Goal: Browse casually

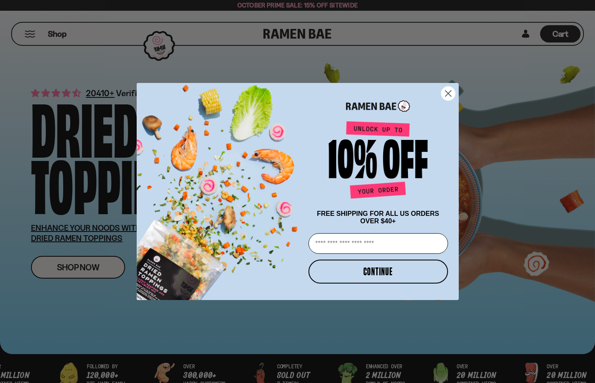
click at [452, 88] on circle "Close dialog" at bounding box center [448, 94] width 14 height 14
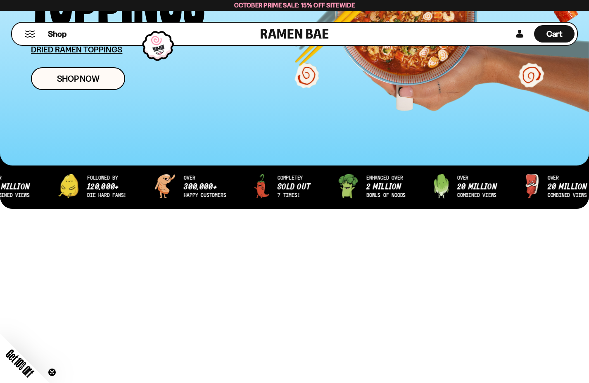
scroll to position [4, 0]
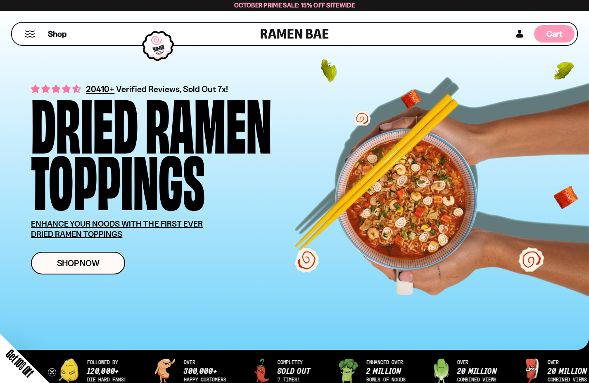
click at [550, 35] on span "Cart" at bounding box center [555, 34] width 16 height 10
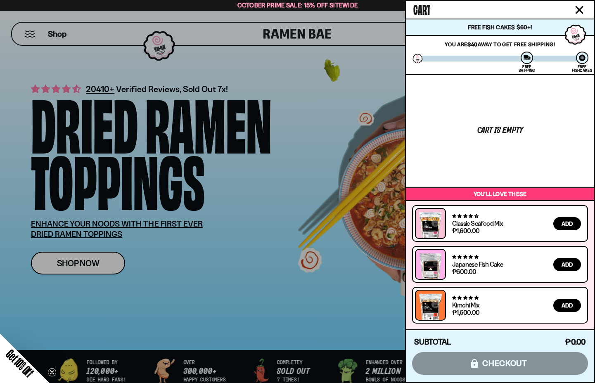
click at [582, 11] on icon "Close cart" at bounding box center [580, 10] width 8 height 8
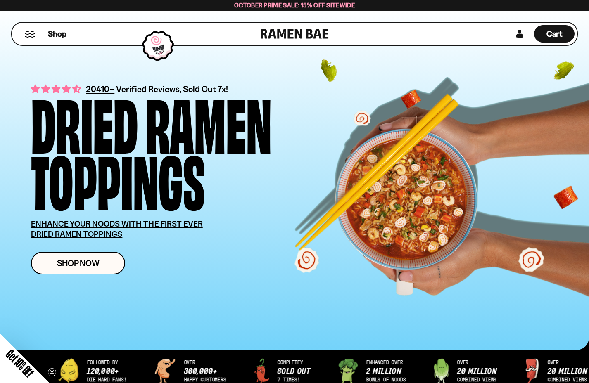
click at [29, 35] on button "Mobile Menu Trigger" at bounding box center [29, 34] width 11 height 7
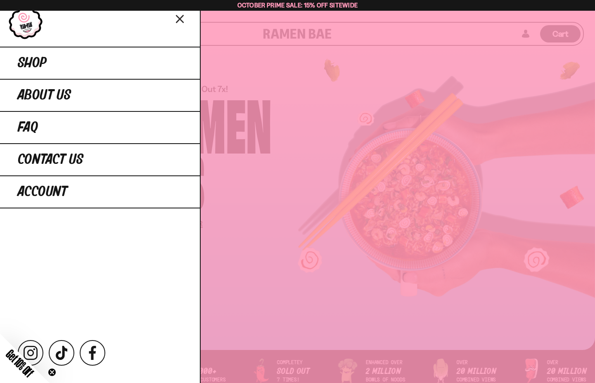
click at [179, 20] on icon "Close menu" at bounding box center [180, 19] width 14 height 16
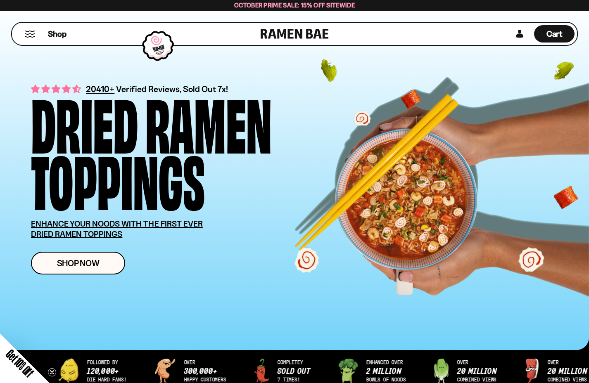
scroll to position [0, 0]
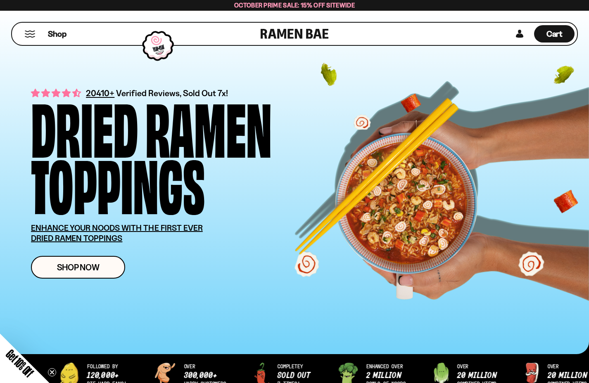
click at [33, 36] on button "Mobile Menu Trigger" at bounding box center [29, 34] width 11 height 7
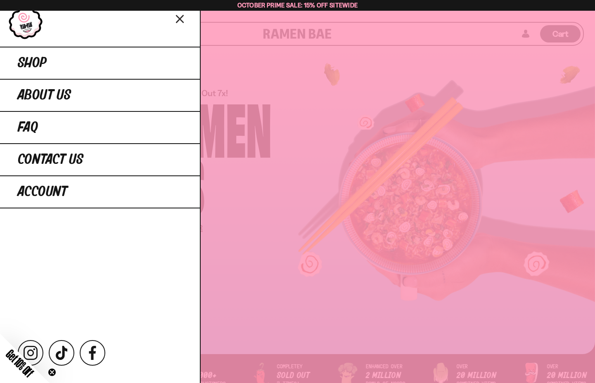
click at [181, 18] on icon "Close menu" at bounding box center [179, 19] width 7 height 7
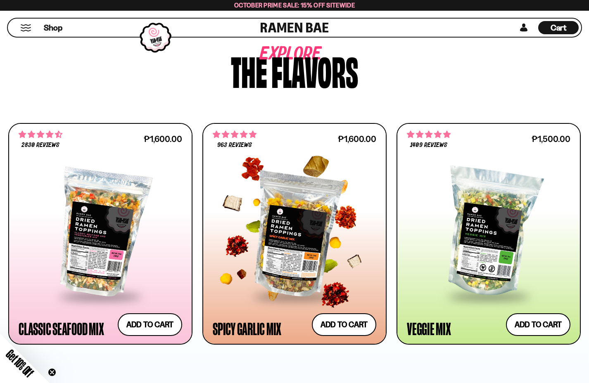
scroll to position [364, 0]
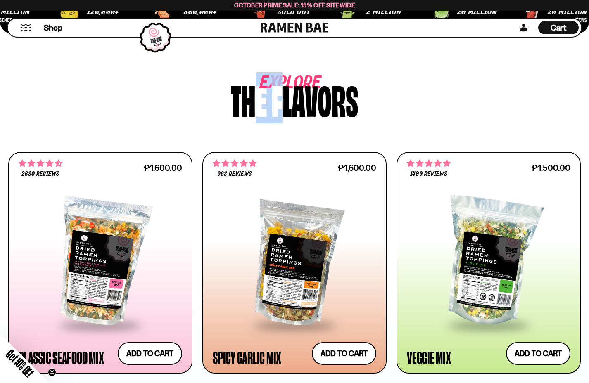
drag, startPoint x: 243, startPoint y: 87, endPoint x: 342, endPoint y: 91, distance: 98.4
click at [316, 90] on div "Explore The flavors" at bounding box center [294, 98] width 573 height 39
click at [359, 97] on div "Explore The flavors" at bounding box center [294, 98] width 573 height 39
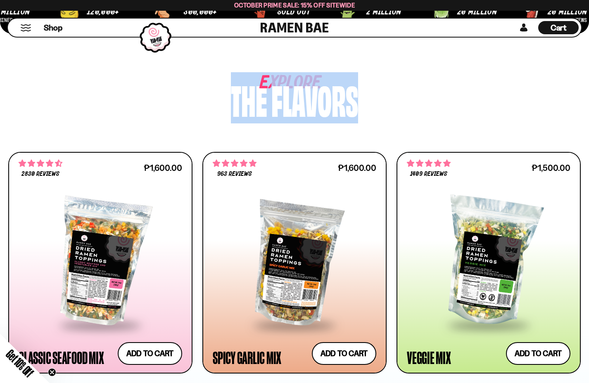
drag, startPoint x: 229, startPoint y: 86, endPoint x: 362, endPoint y: 87, distance: 132.2
click at [362, 87] on div "Explore The flavors" at bounding box center [294, 98] width 573 height 39
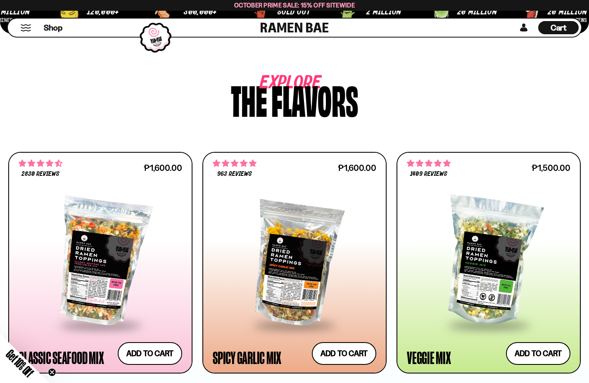
click at [391, 100] on div "Explore The flavors" at bounding box center [294, 98] width 573 height 39
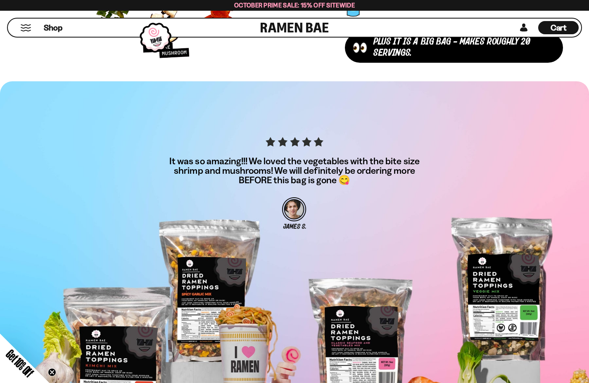
scroll to position [3476, 0]
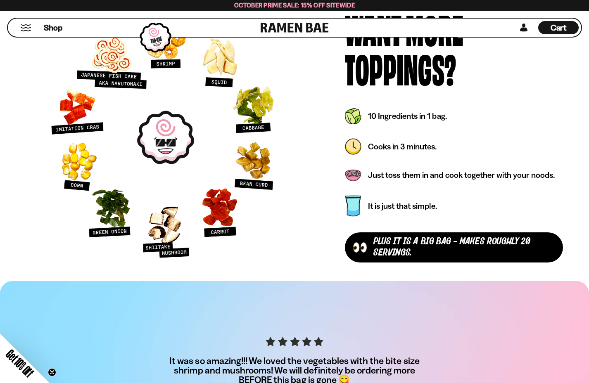
drag, startPoint x: 219, startPoint y: 60, endPoint x: 168, endPoint y: 130, distance: 86.9
click at [167, 130] on picture at bounding box center [165, 137] width 253 height 253
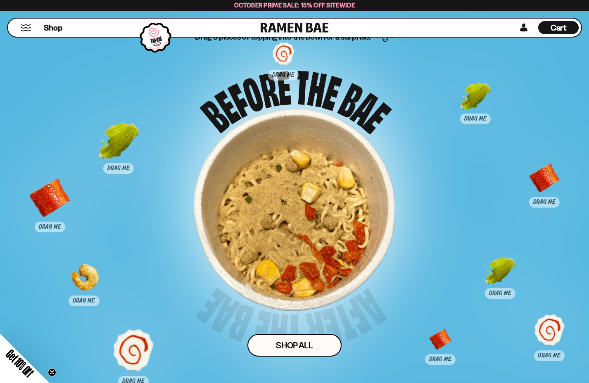
scroll to position [4811, 0]
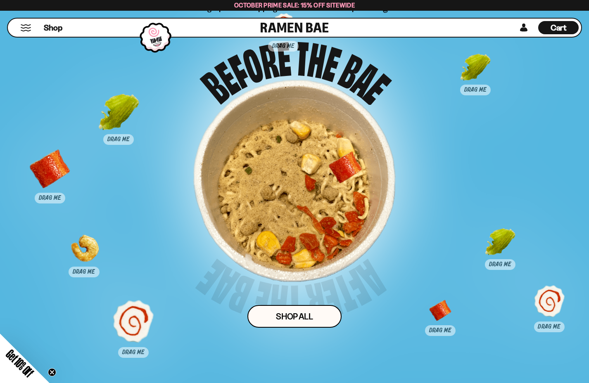
drag, startPoint x: 544, startPoint y: 152, endPoint x: 336, endPoint y: 167, distance: 208.8
click at [336, 167] on div at bounding box center [345, 172] width 41 height 41
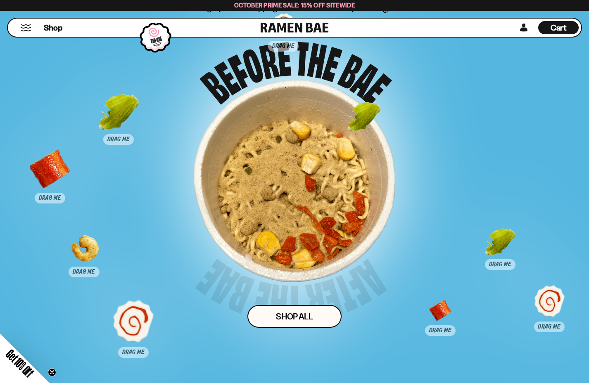
drag, startPoint x: 474, startPoint y: 71, endPoint x: 300, endPoint y: 155, distance: 193.5
click at [344, 144] on div at bounding box center [364, 123] width 41 height 41
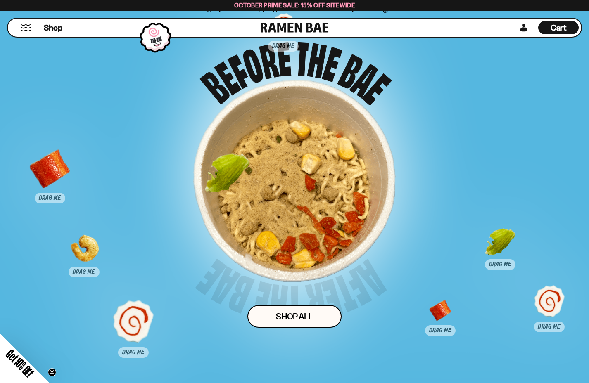
drag, startPoint x: 134, startPoint y: 124, endPoint x: 274, endPoint y: 176, distance: 149.8
click at [248, 175] on div at bounding box center [227, 175] width 41 height 41
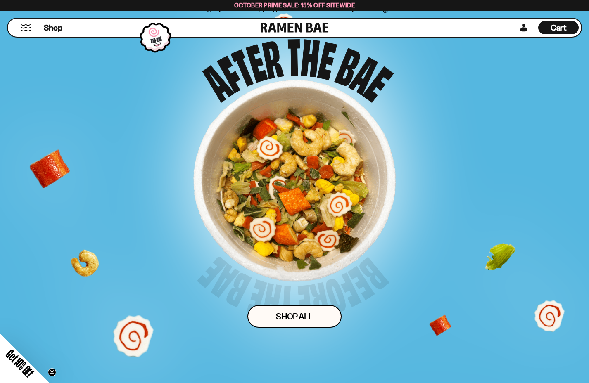
click at [281, 157] on div at bounding box center [294, 181] width 202 height 202
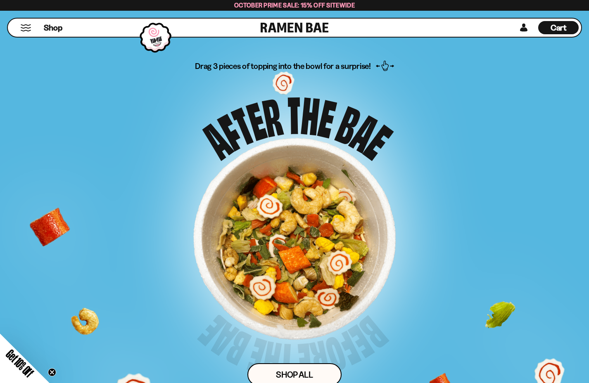
scroll to position [4961, 0]
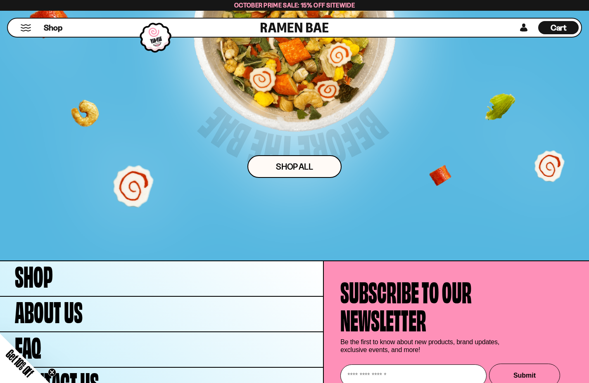
click at [52, 371] on circle "Close teaser" at bounding box center [52, 373] width 8 height 8
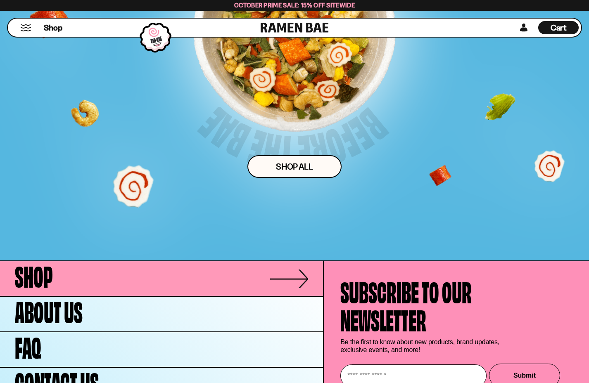
scroll to position [5036, 0]
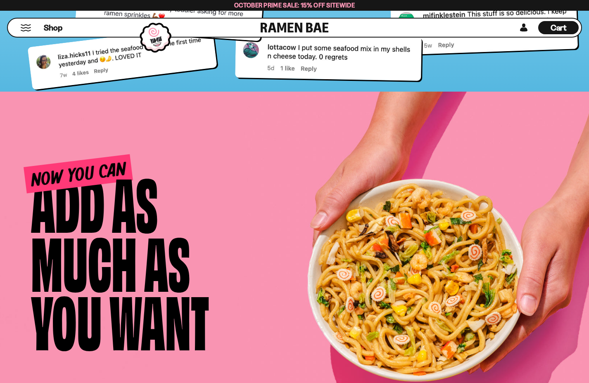
scroll to position [4306, 0]
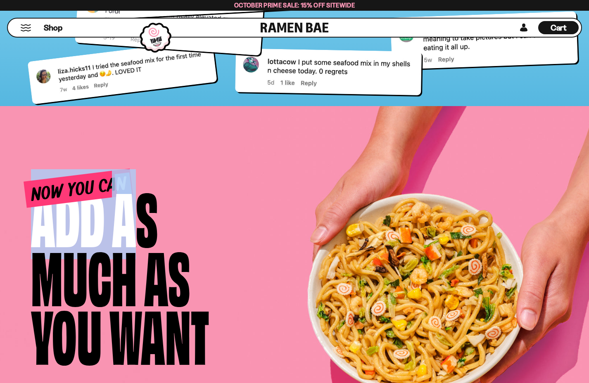
drag, startPoint x: 121, startPoint y: 188, endPoint x: 153, endPoint y: 190, distance: 32.7
click at [137, 188] on div "Now You Can Add As Much as You Want" at bounding box center [120, 274] width 179 height 177
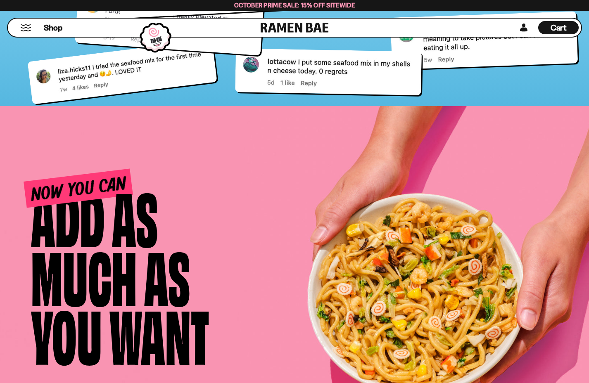
click at [234, 188] on div "Now You Can Add As Much as You Want" at bounding box center [307, 278] width 552 height 210
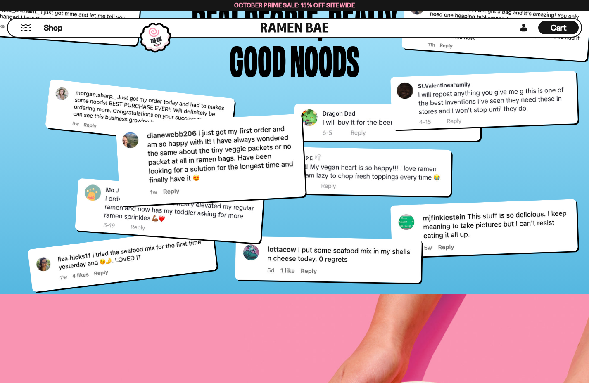
scroll to position [4089, 0]
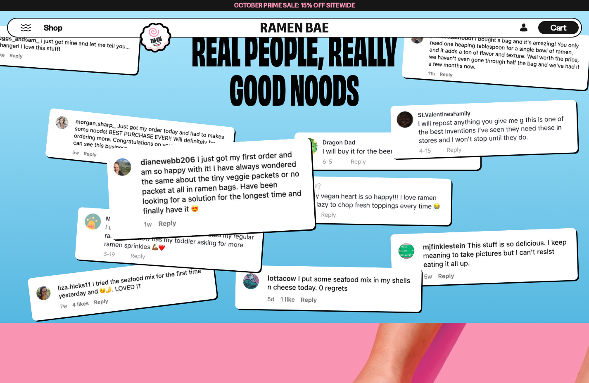
drag, startPoint x: 271, startPoint y: 185, endPoint x: 355, endPoint y: 155, distance: 89.7
click at [315, 155] on div at bounding box center [210, 189] width 209 height 102
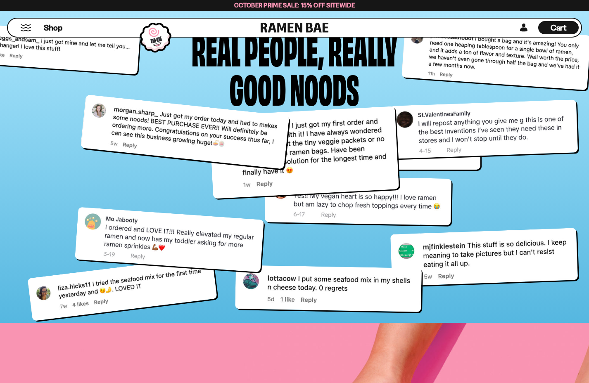
drag, startPoint x: 174, startPoint y: 149, endPoint x: 248, endPoint y: 131, distance: 75.9
click at [245, 126] on div at bounding box center [185, 132] width 209 height 75
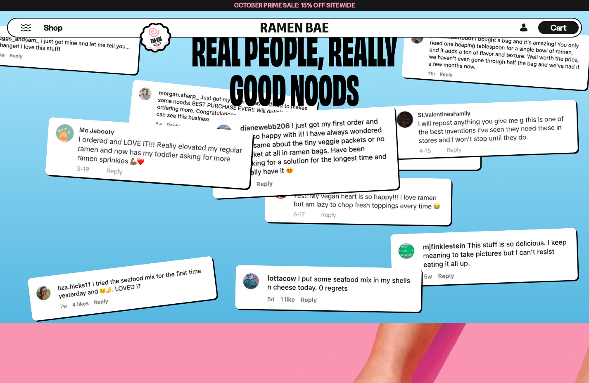
drag, startPoint x: 214, startPoint y: 235, endPoint x: 194, endPoint y: 148, distance: 88.7
click at [194, 148] on div at bounding box center [149, 153] width 208 height 72
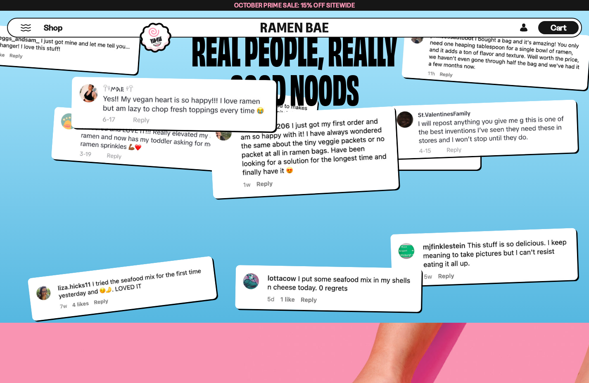
drag, startPoint x: 381, startPoint y: 209, endPoint x: 201, endPoint y: 136, distance: 194.4
click at [190, 129] on div at bounding box center [173, 103] width 205 height 55
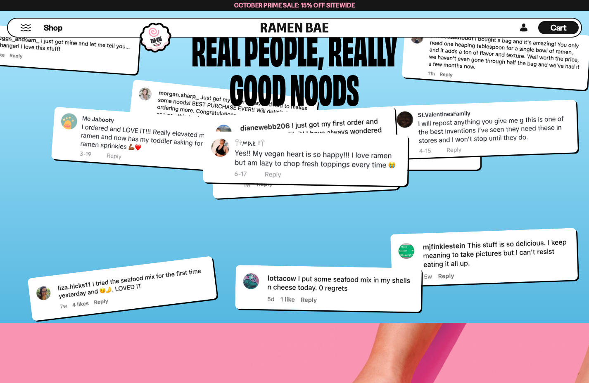
drag, startPoint x: 120, startPoint y: 107, endPoint x: 260, endPoint y: 136, distance: 143.0
click at [260, 136] on div at bounding box center [305, 158] width 205 height 55
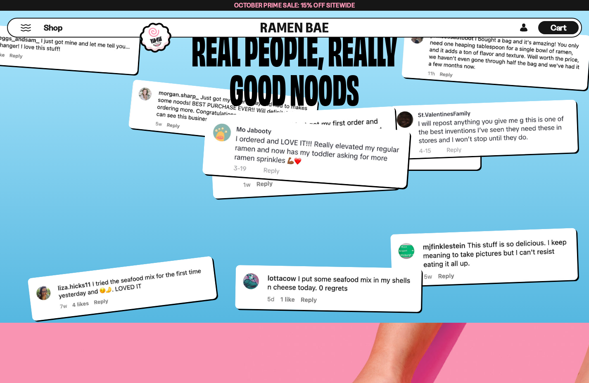
drag, startPoint x: 111, startPoint y: 140, endPoint x: 268, endPoint y: 151, distance: 157.4
click at [270, 152] on div at bounding box center [306, 153] width 208 height 72
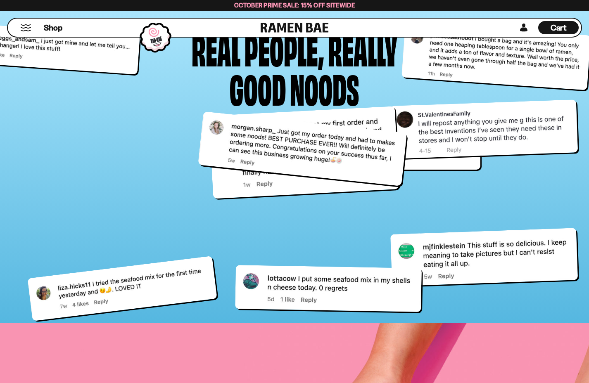
drag, startPoint x: 187, startPoint y: 140, endPoint x: 229, endPoint y: 143, distance: 42.6
click at [229, 143] on div at bounding box center [302, 149] width 209 height 75
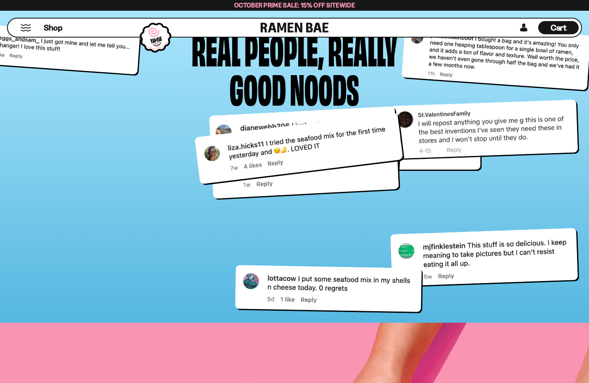
drag, startPoint x: 233, startPoint y: 245, endPoint x: 331, endPoint y: 141, distance: 143.2
click at [331, 141] on div at bounding box center [299, 149] width 209 height 72
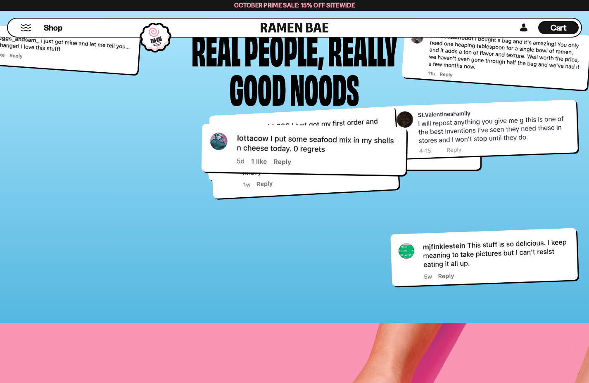
drag, startPoint x: 325, startPoint y: 262, endPoint x: 312, endPoint y: 148, distance: 115.2
click at [312, 148] on div at bounding box center [304, 150] width 205 height 52
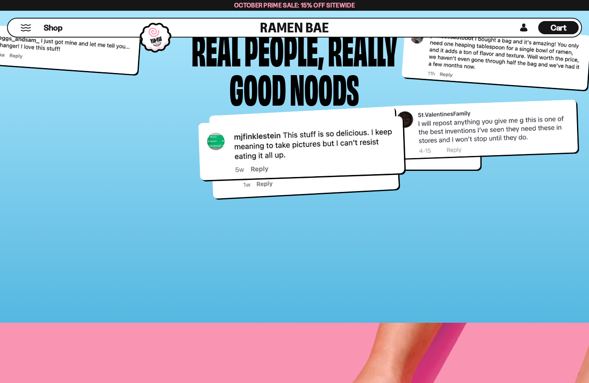
drag, startPoint x: 451, startPoint y: 252, endPoint x: 270, endPoint y: 144, distance: 211.2
click at [270, 144] on div at bounding box center [301, 149] width 207 height 64
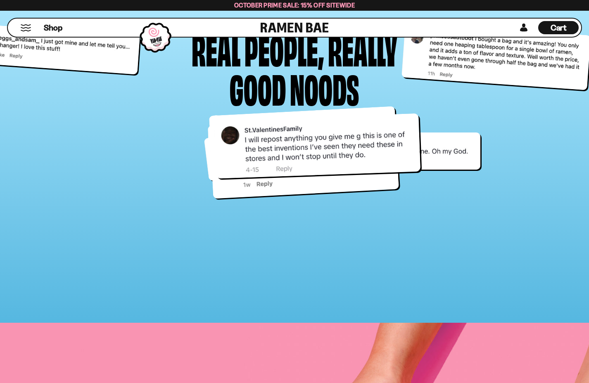
drag, startPoint x: 463, startPoint y: 130, endPoint x: 289, endPoint y: 147, distance: 175.2
click at [289, 147] on div at bounding box center [317, 146] width 207 height 65
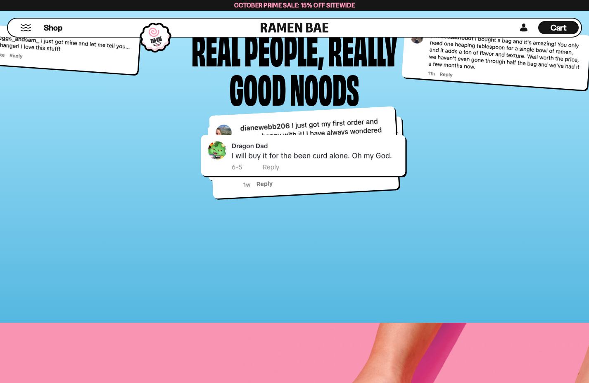
drag, startPoint x: 429, startPoint y: 157, endPoint x: 330, endPoint y: 156, distance: 99.6
click at [329, 156] on div at bounding box center [303, 155] width 205 height 41
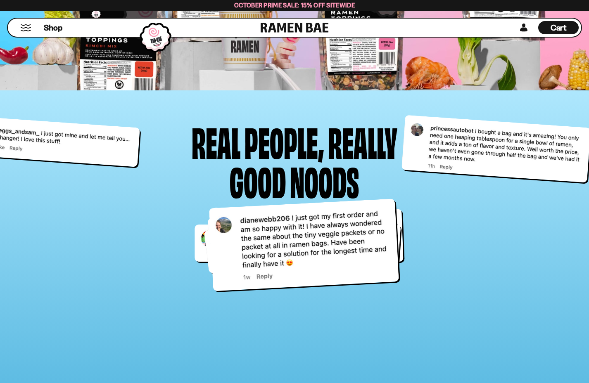
scroll to position [3967, 0]
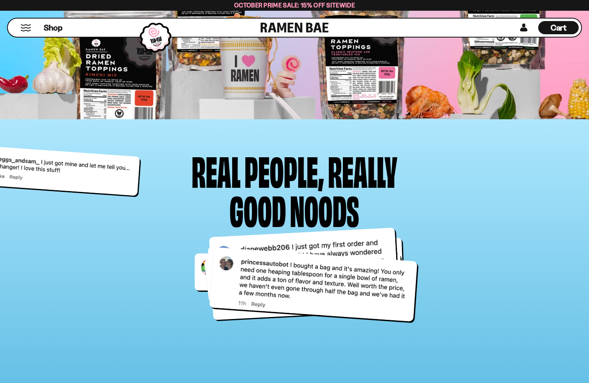
drag, startPoint x: 466, startPoint y: 162, endPoint x: 253, endPoint y: 247, distance: 229.2
click at [283, 269] on div at bounding box center [313, 285] width 208 height 75
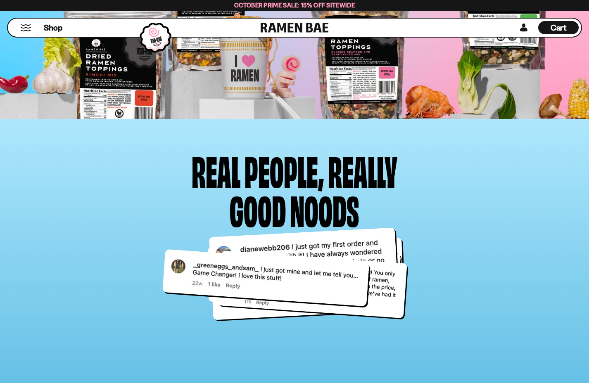
drag, startPoint x: 112, startPoint y: 171, endPoint x: 332, endPoint y: 279, distance: 245.2
click at [332, 279] on div at bounding box center [265, 278] width 207 height 57
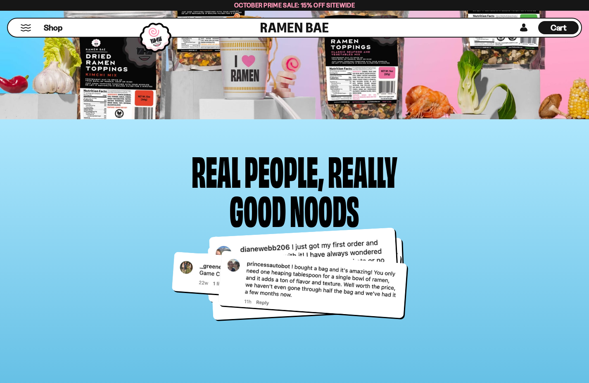
scroll to position [4032, 0]
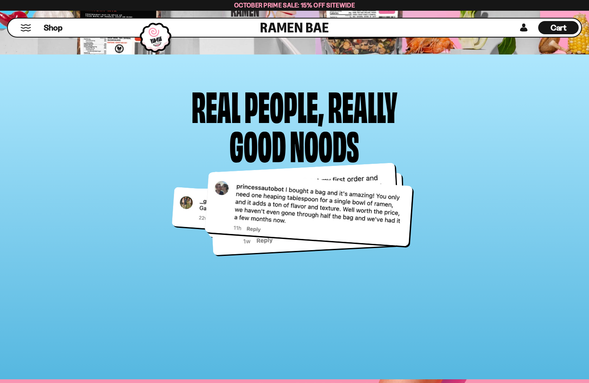
drag, startPoint x: 305, startPoint y: 220, endPoint x: 299, endPoint y: 208, distance: 13.7
click at [299, 208] on div at bounding box center [309, 209] width 208 height 75
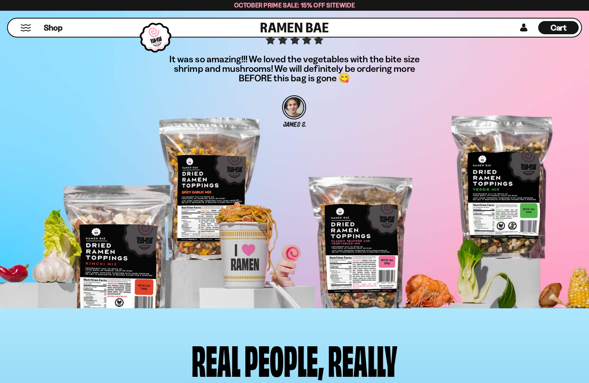
scroll to position [3676, 0]
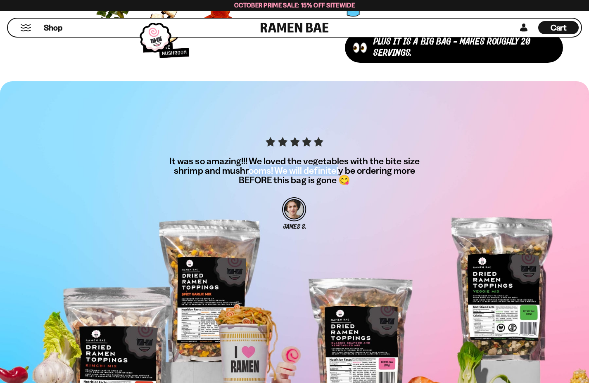
drag, startPoint x: 330, startPoint y: 174, endPoint x: 249, endPoint y: 171, distance: 81.0
click at [248, 171] on p "It was so amazing!!! We loved the vegetables with the bite size shrimp and mush…" at bounding box center [294, 171] width 264 height 29
click at [364, 222] on div "It was so amazing!!! We loved the vegetables with the bite size shrimp and mush…" at bounding box center [294, 188] width 264 height 102
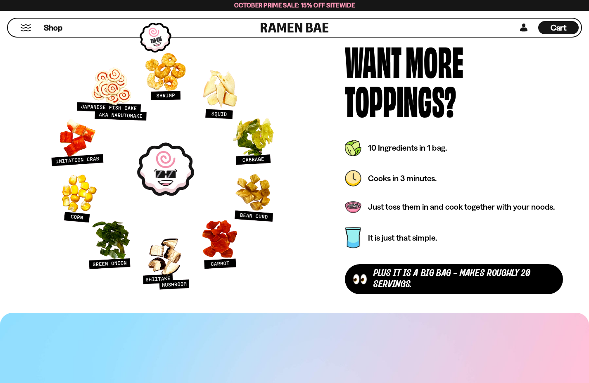
scroll to position [3415, 0]
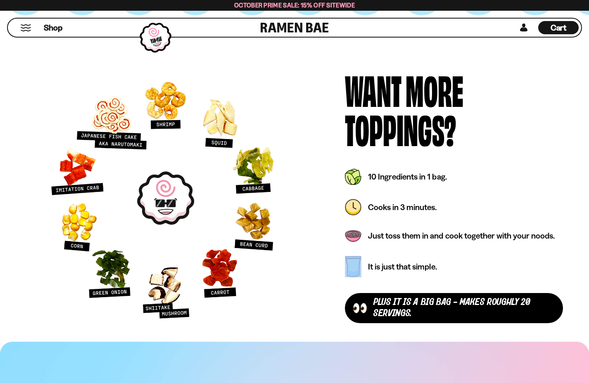
drag, startPoint x: 438, startPoint y: 317, endPoint x: 350, endPoint y: 283, distance: 94.2
click at [350, 283] on div "plus It is a Big Bag - makes roughly 20 servings. It is just that simple. Just …" at bounding box center [454, 246] width 218 height 164
click at [432, 261] on div "It is just that simple." at bounding box center [454, 266] width 218 height 31
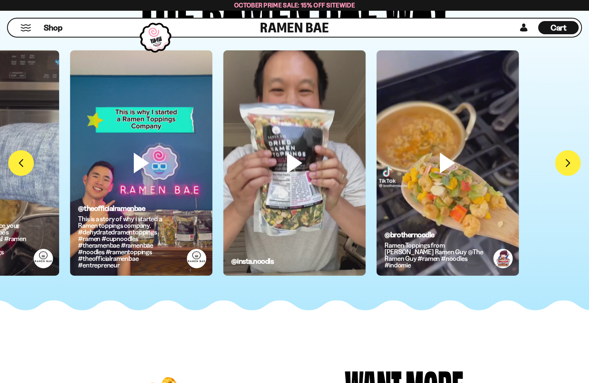
scroll to position [3091, 0]
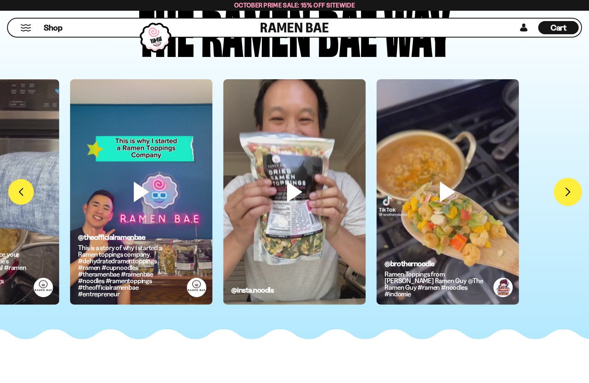
click at [562, 186] on button "FADCB6FD-DFAB-4417-9F21-029242090B77" at bounding box center [568, 192] width 28 height 28
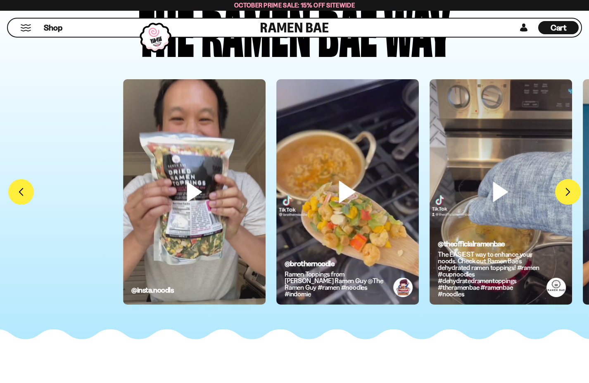
click at [409, 177] on video at bounding box center [347, 205] width 143 height 253
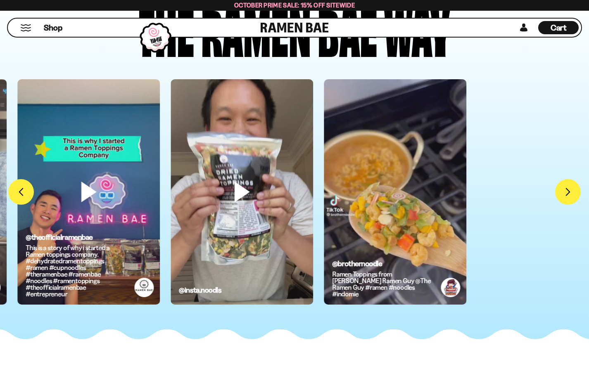
click at [426, 182] on video at bounding box center [395, 205] width 143 height 253
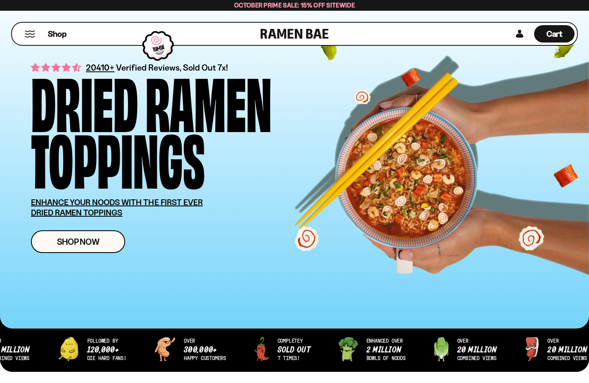
scroll to position [0, 0]
